Goal: Task Accomplishment & Management: Manage account settings

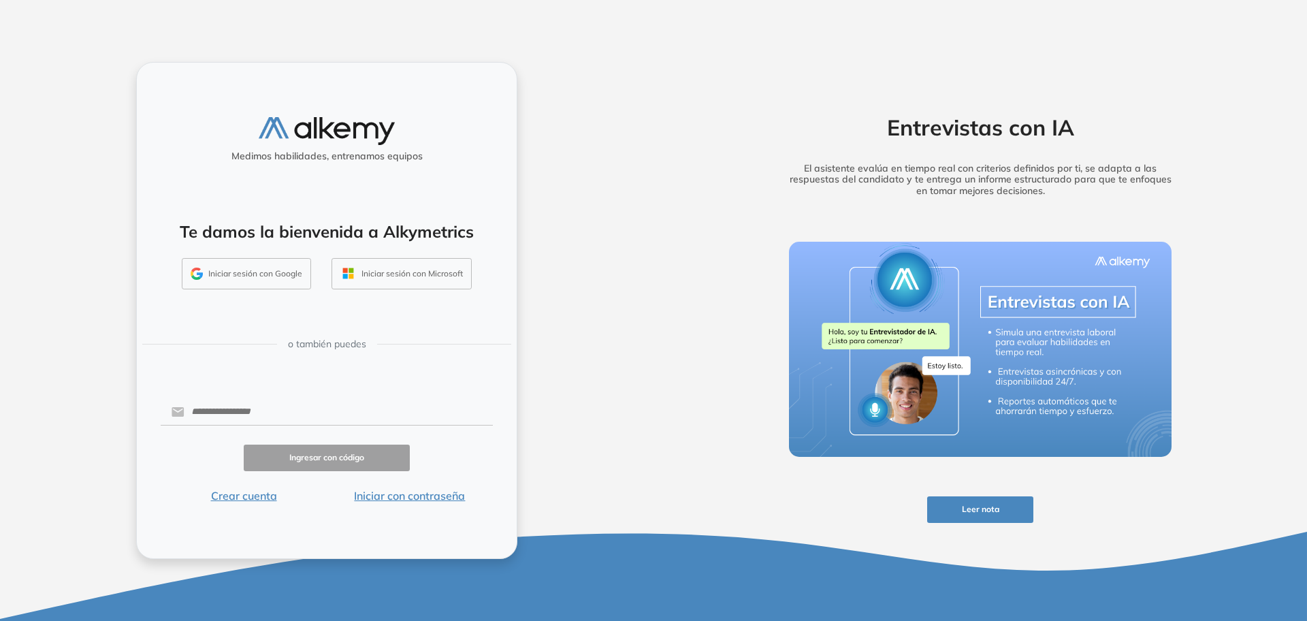
click at [279, 282] on button "Iniciar sesión con Google" at bounding box center [246, 273] width 129 height 31
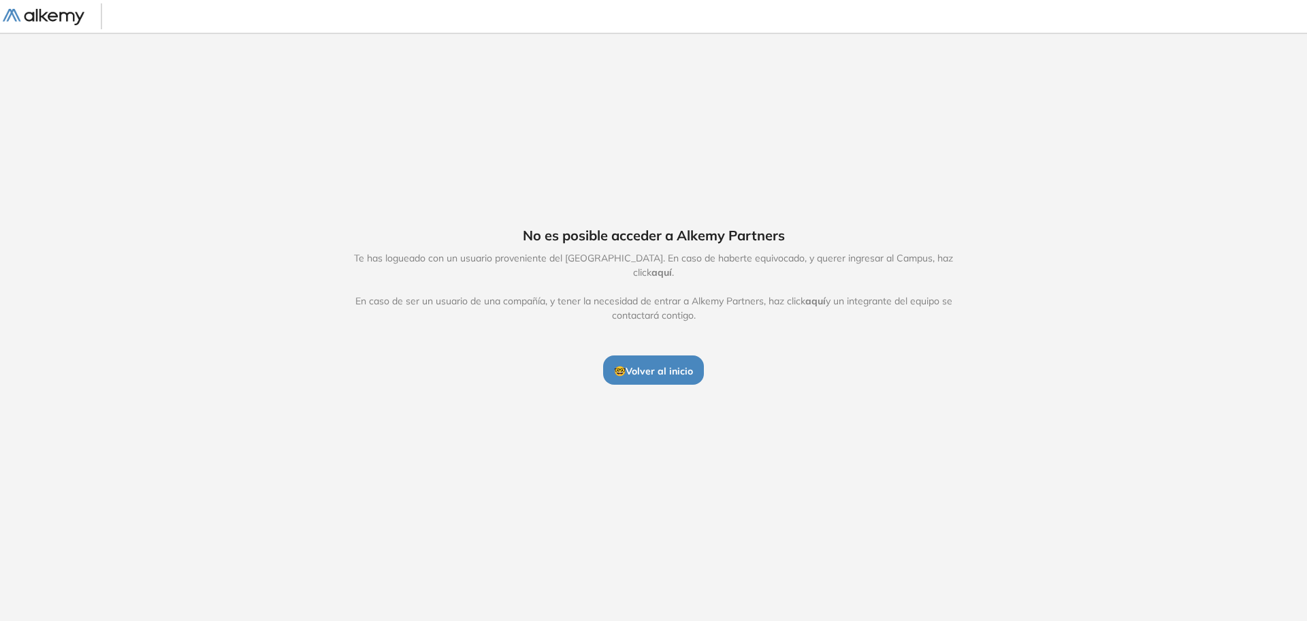
click at [638, 375] on button "🤓 Volver al inicio" at bounding box center [653, 369] width 101 height 29
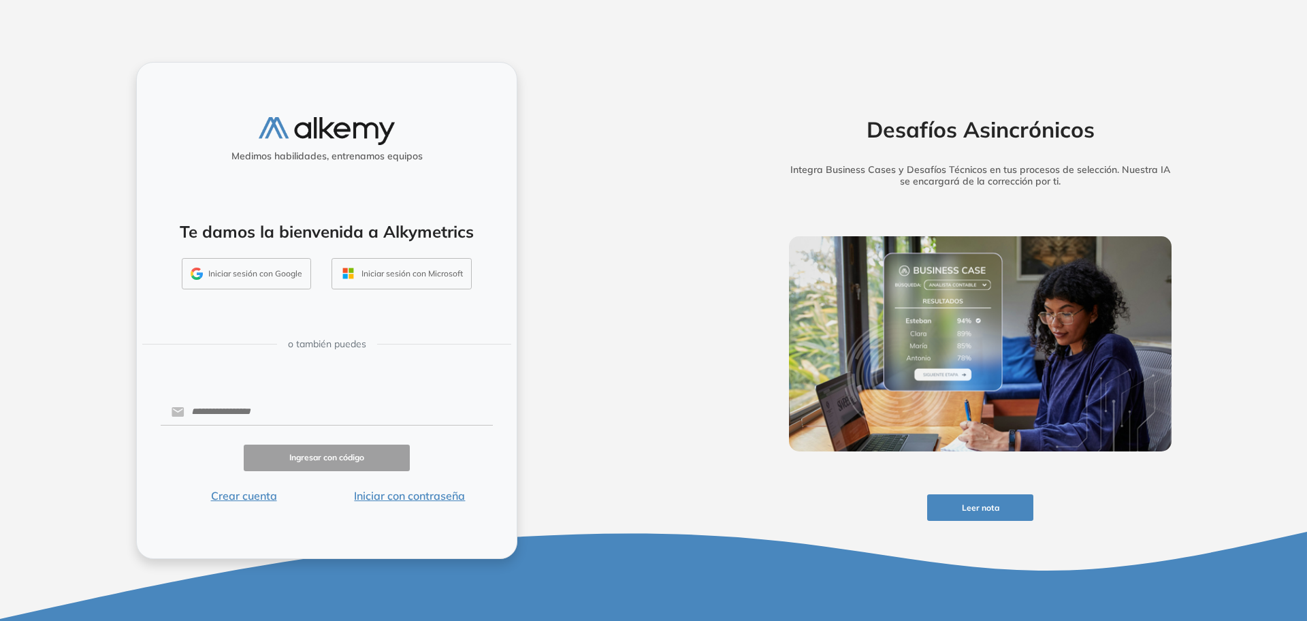
click at [256, 272] on button "Iniciar sesión con Google" at bounding box center [246, 273] width 129 height 31
